Goal: Task Accomplishment & Management: Use online tool/utility

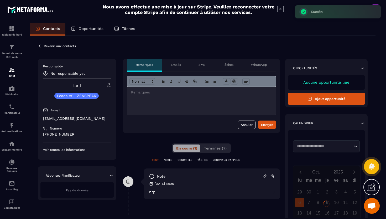
click at [40, 45] on icon at bounding box center [40, 46] width 5 height 5
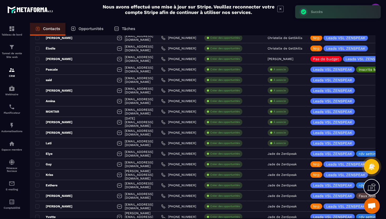
scroll to position [206, 0]
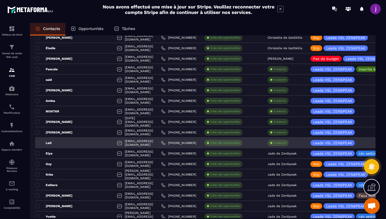
click at [282, 144] on p "À associe" at bounding box center [280, 143] width 12 height 4
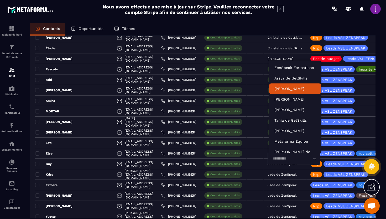
scroll to position [16, 0]
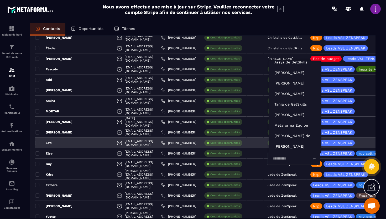
click at [282, 159] on input "Search for option" at bounding box center [291, 159] width 40 height 6
type input "*****"
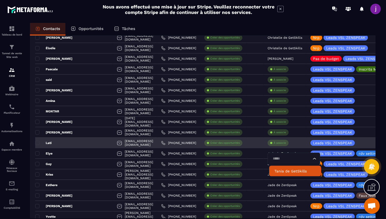
scroll to position [0, 0]
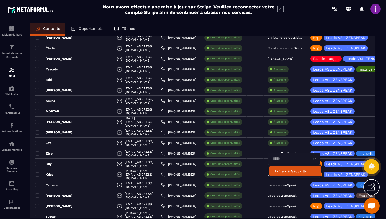
click at [293, 171] on p "Tania de GetSkills" at bounding box center [296, 170] width 42 height 5
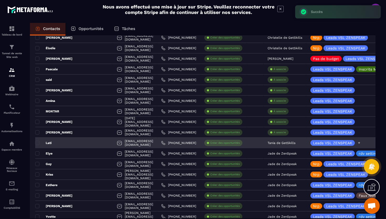
click at [360, 143] on icon at bounding box center [359, 142] width 3 height 3
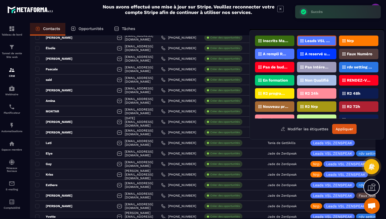
click at [361, 38] on div "Nrp" at bounding box center [358, 40] width 39 height 11
click at [342, 130] on button "Appliquer" at bounding box center [345, 129] width 24 height 10
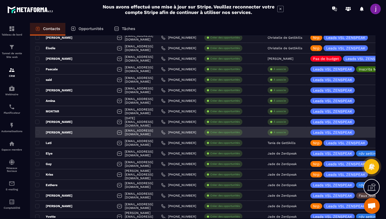
click at [78, 134] on div "[PERSON_NAME]" at bounding box center [74, 132] width 78 height 11
